Goal: Task Accomplishment & Management: Manage account settings

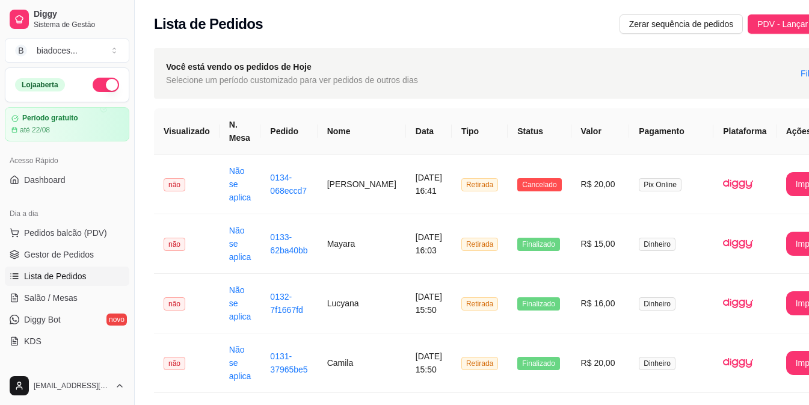
scroll to position [96, 0]
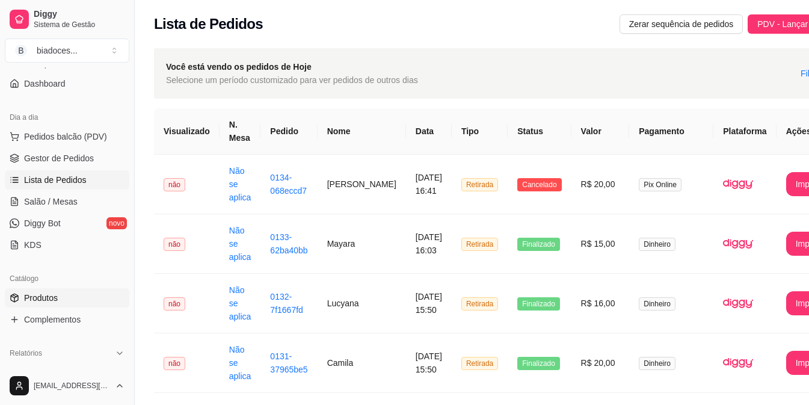
click at [51, 300] on span "Produtos" at bounding box center [41, 298] width 34 height 12
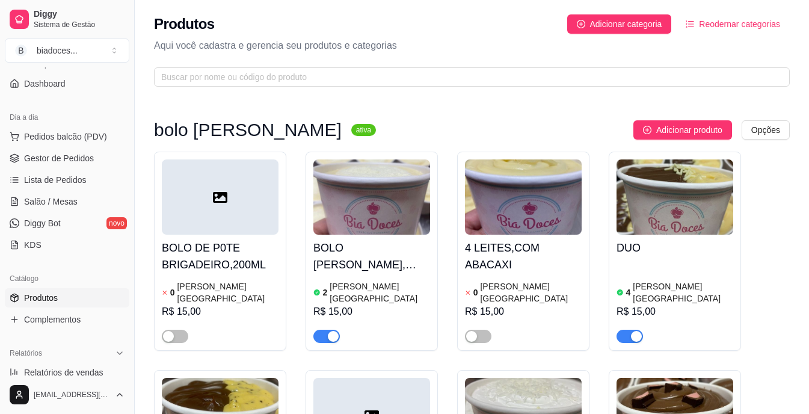
click at [414, 251] on h4 "BOLO [PERSON_NAME], 4LEITES,COM MORANGObolo" at bounding box center [371, 256] width 117 height 34
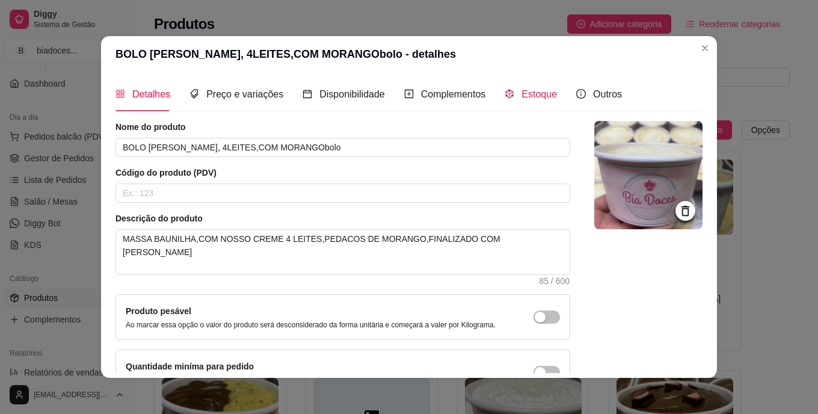
click at [532, 96] on span "Estoque" at bounding box center [539, 94] width 35 height 10
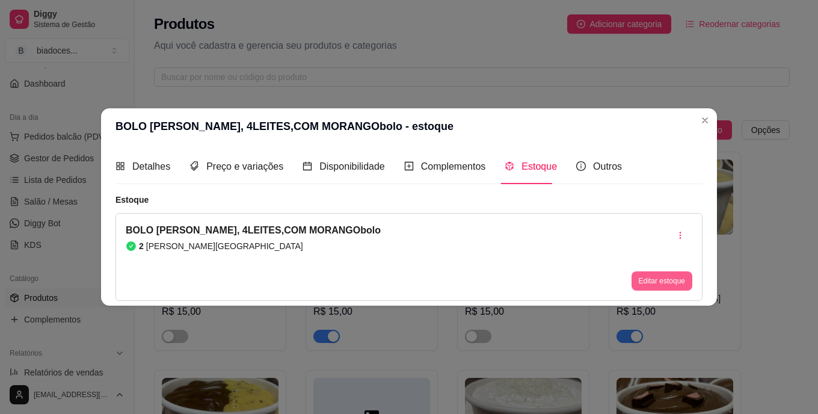
click at [671, 274] on button "Editar estoque" at bounding box center [662, 280] width 61 height 19
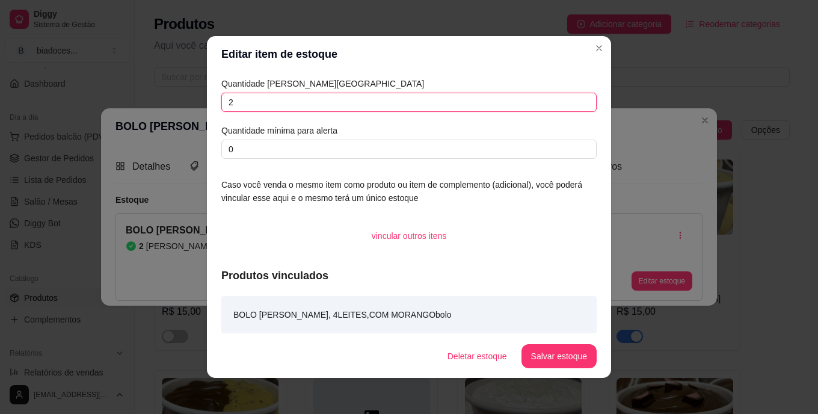
click at [314, 103] on input "2" at bounding box center [408, 102] width 375 height 19
type input "1"
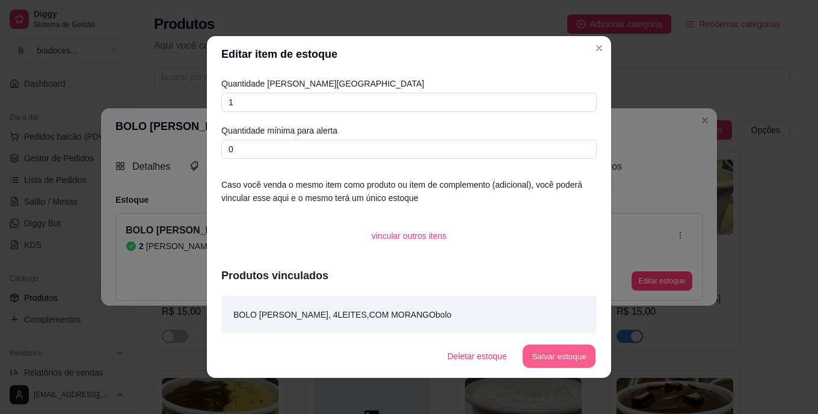
click at [553, 350] on button "Salvar estoque" at bounding box center [558, 356] width 73 height 23
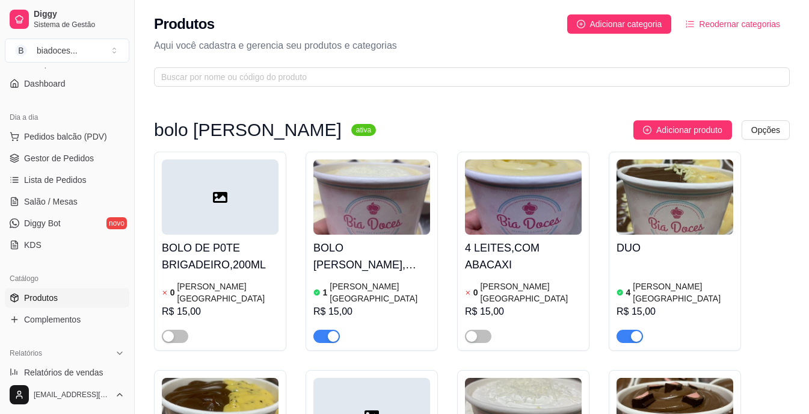
click at [62, 170] on ul "Pedidos balcão (PDV) Gestor de Pedidos Lista de Pedidos Salão / Mesas Diggy Bot…" at bounding box center [67, 191] width 125 height 128
click at [61, 179] on span "Lista de Pedidos" at bounding box center [55, 180] width 63 height 12
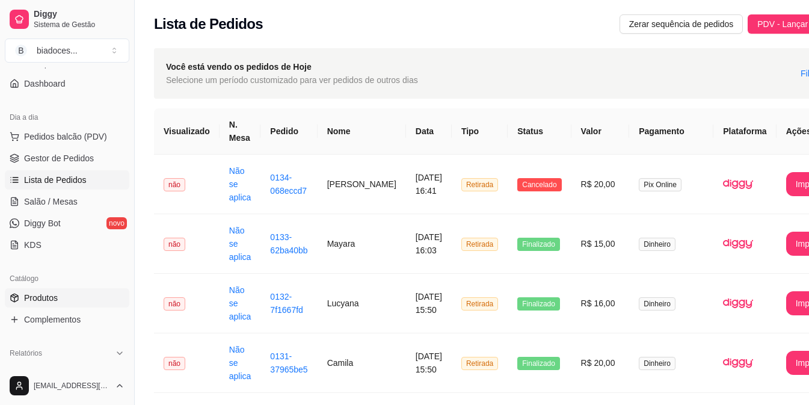
click at [45, 294] on span "Produtos" at bounding box center [41, 298] width 34 height 12
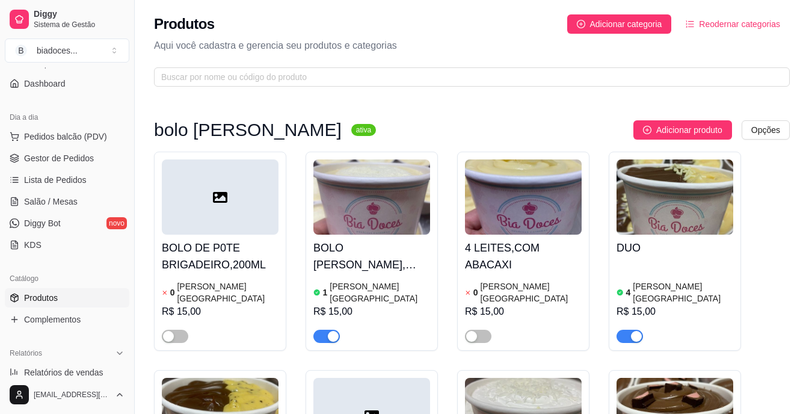
click at [375, 272] on h4 "BOLO [PERSON_NAME], 4LEITES,COM MORANGObolo" at bounding box center [371, 256] width 117 height 34
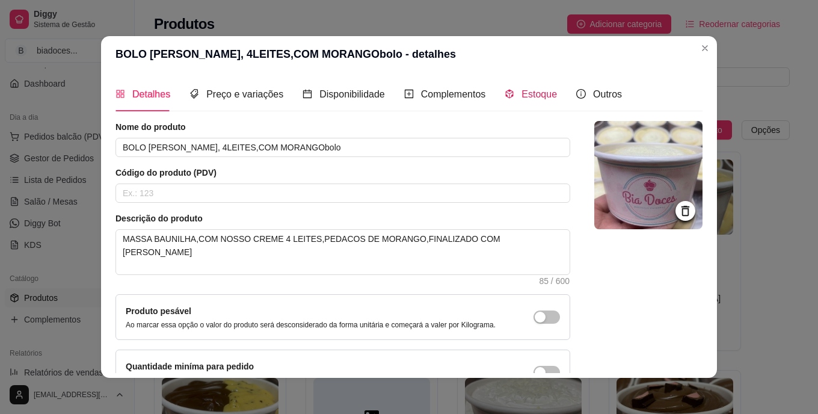
click at [522, 94] on span "Estoque" at bounding box center [539, 94] width 35 height 10
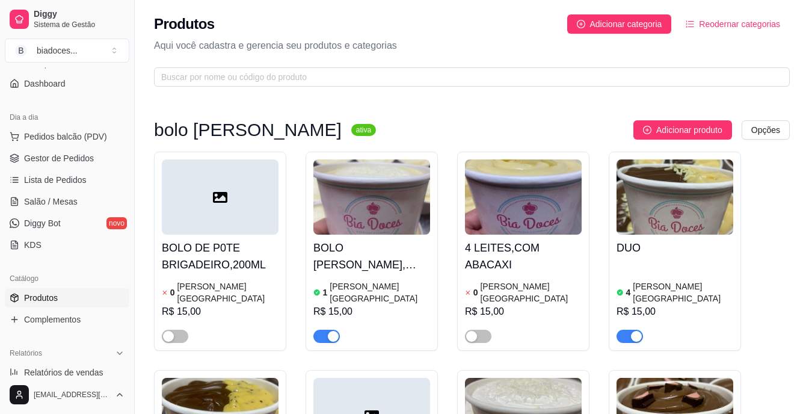
click at [393, 247] on h4 "BOLO [PERSON_NAME], 4LEITES,COM MORANGObolo" at bounding box center [371, 256] width 117 height 34
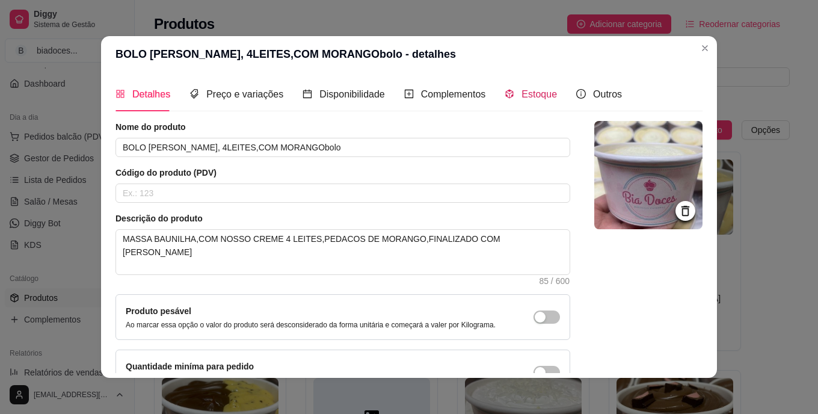
click at [529, 93] on span "Estoque" at bounding box center [539, 94] width 35 height 10
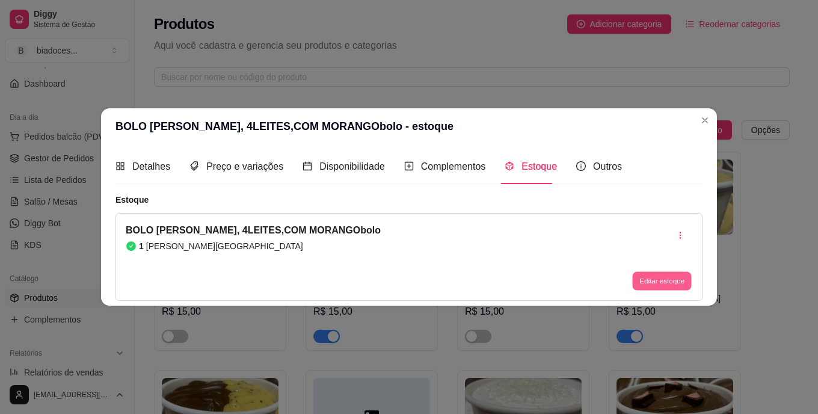
click at [662, 275] on button "Editar estoque" at bounding box center [661, 280] width 59 height 19
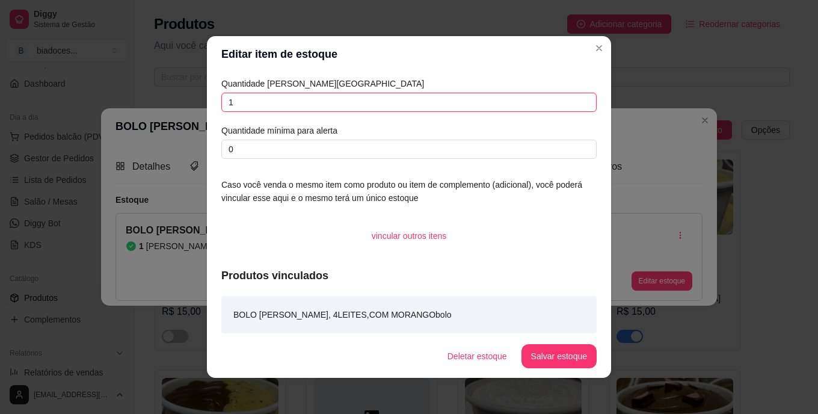
click at [345, 96] on input "1" at bounding box center [408, 102] width 375 height 19
type input "0"
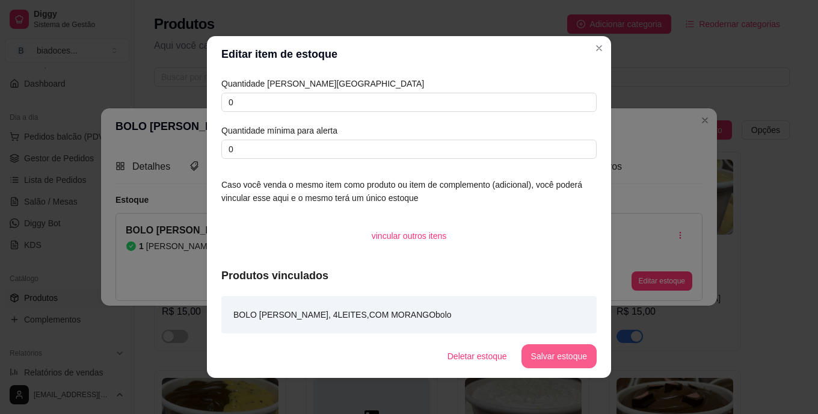
click at [547, 355] on button "Salvar estoque" at bounding box center [559, 356] width 75 height 24
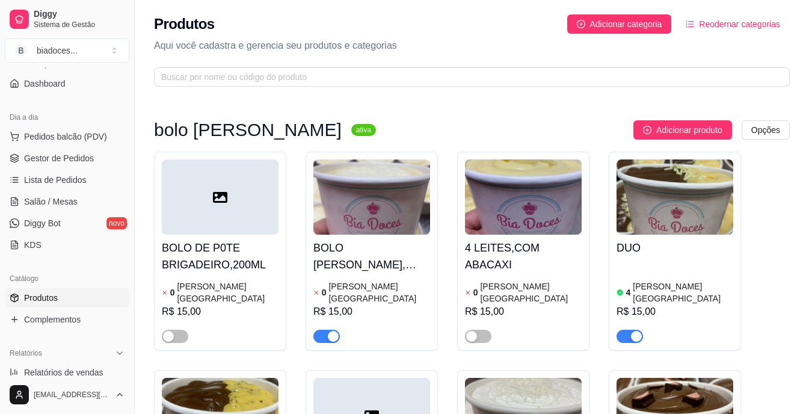
click at [125, 83] on div "Acesso Rápido Dashboard" at bounding box center [67, 74] width 134 height 48
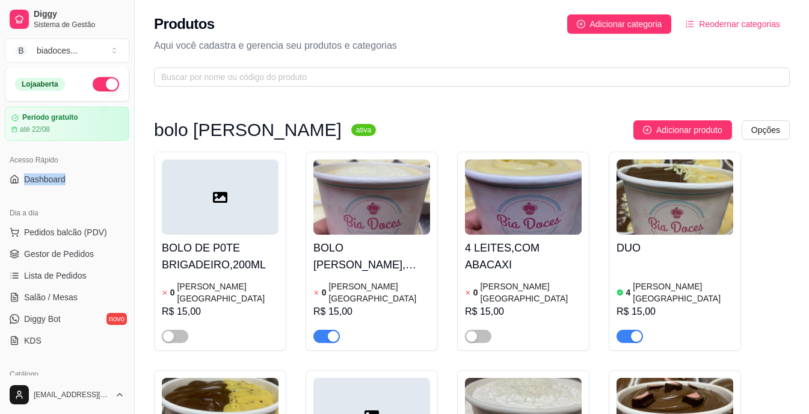
click at [93, 82] on button "button" at bounding box center [106, 84] width 26 height 14
